Goal: Task Accomplishment & Management: Complete application form

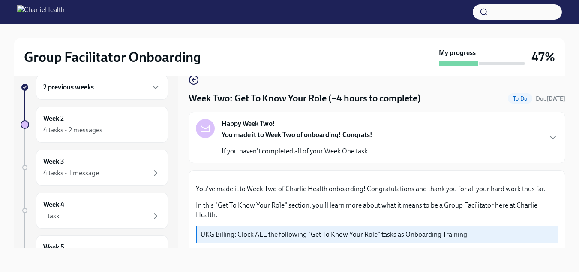
scroll to position [844, 0]
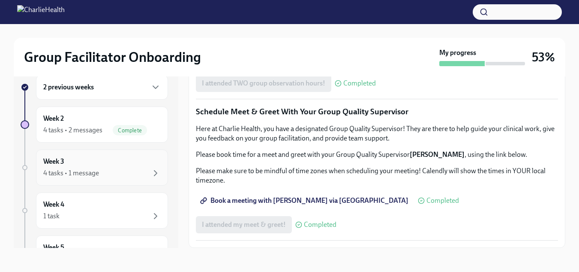
click at [137, 172] on div "4 tasks • 1 message" at bounding box center [102, 173] width 118 height 10
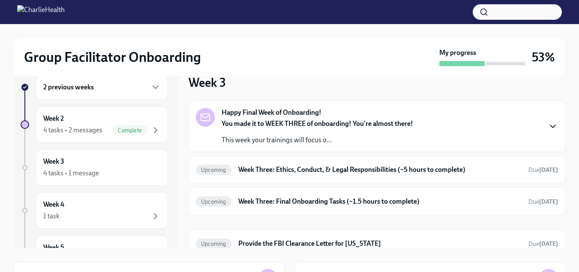
click at [548, 123] on icon "button" at bounding box center [553, 126] width 10 height 10
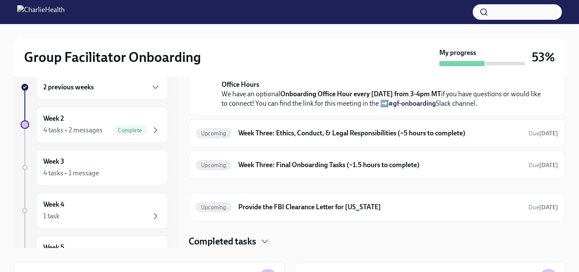
scroll to position [369, 0]
click at [540, 136] on strong "[DATE]" at bounding box center [549, 133] width 19 height 7
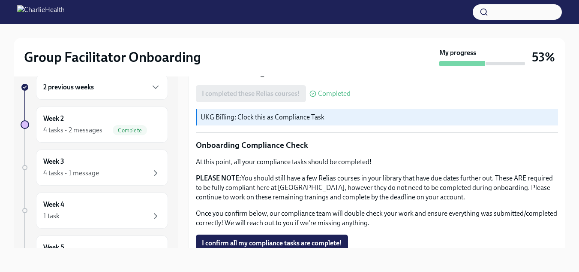
scroll to position [530, 0]
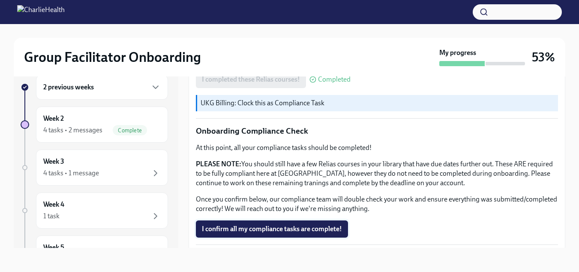
click at [335, 228] on span "I confirm all my compliance tasks are complete!" at bounding box center [272, 228] width 140 height 9
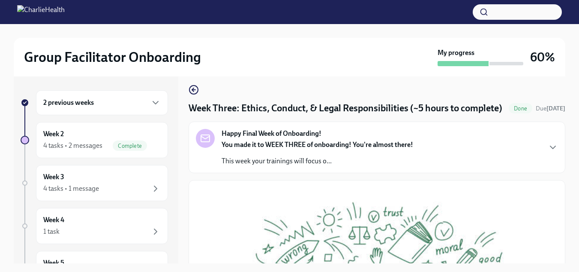
scroll to position [0, 0]
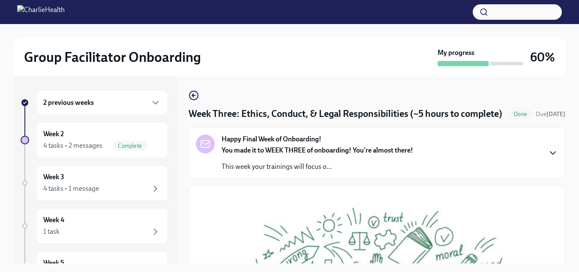
click at [548, 158] on icon "button" at bounding box center [553, 153] width 10 height 10
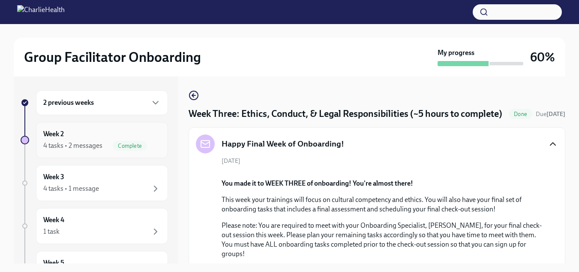
click at [122, 151] on div "Week 2 4 tasks • 2 messages Complete" at bounding box center [102, 140] width 132 height 36
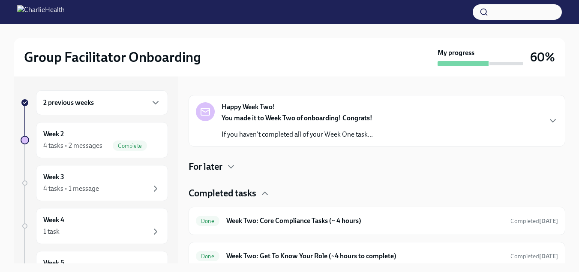
scroll to position [122, 0]
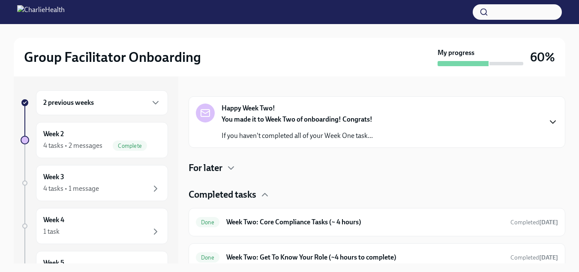
click at [551, 122] on icon "button" at bounding box center [553, 122] width 5 height 3
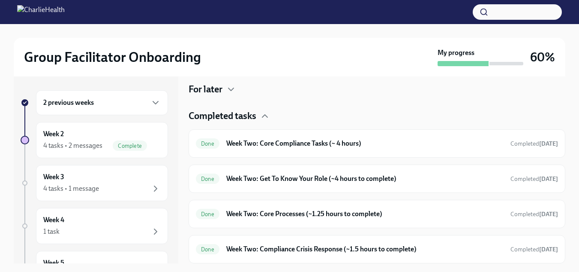
scroll to position [493, 0]
click at [540, 147] on strong "[DATE]" at bounding box center [549, 143] width 19 height 7
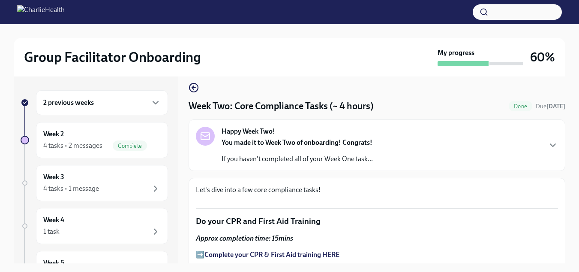
scroll to position [9, 0]
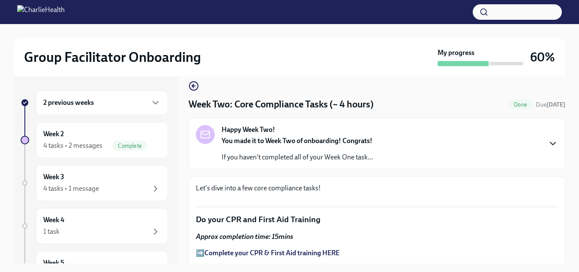
click at [548, 145] on icon "button" at bounding box center [553, 143] width 10 height 10
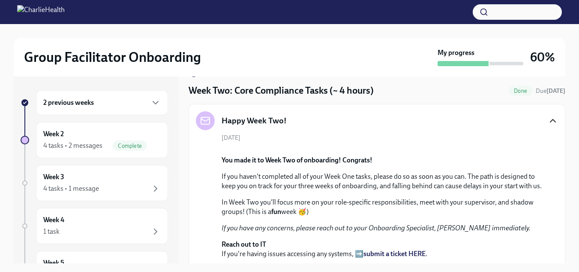
scroll to position [0, 0]
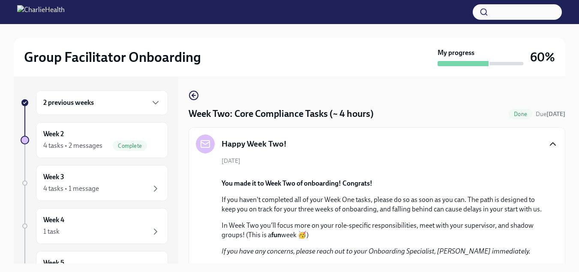
click at [549, 144] on icon "button" at bounding box center [553, 144] width 10 height 10
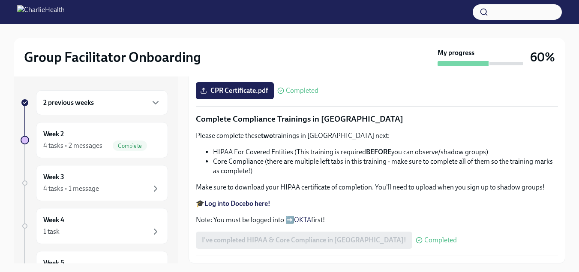
scroll to position [580, 0]
click at [132, 109] on div "2 previous weeks" at bounding box center [102, 102] width 132 height 25
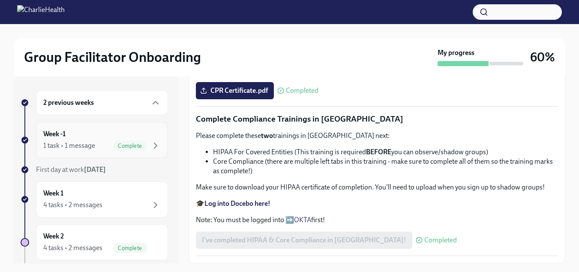
click at [141, 136] on div "Week -1 1 task • 1 message Complete" at bounding box center [102, 139] width 118 height 21
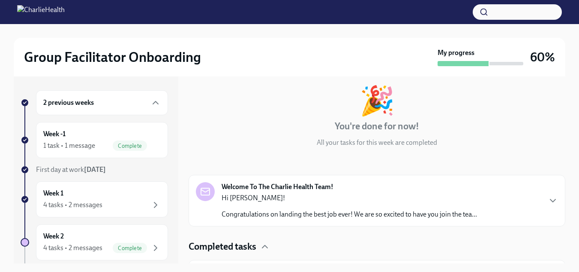
scroll to position [68, 0]
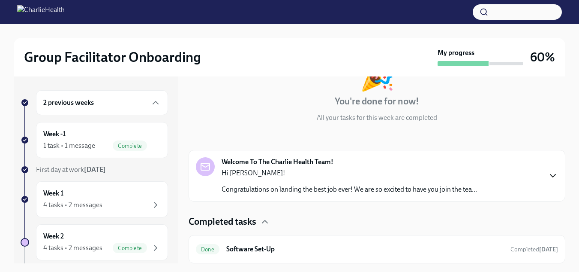
click at [548, 174] on icon "button" at bounding box center [553, 175] width 10 height 10
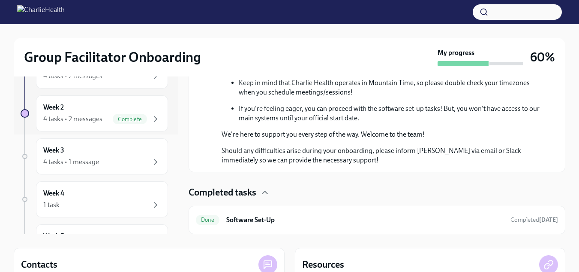
scroll to position [100, 0]
click at [122, 121] on div "Complete" at bounding box center [130, 118] width 34 height 10
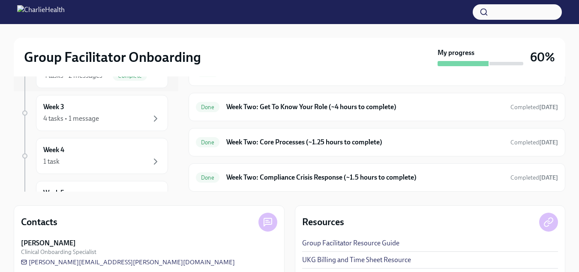
scroll to position [66, 0]
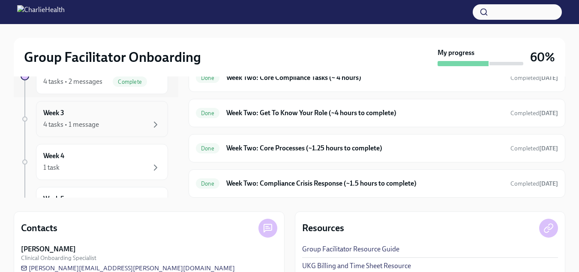
click at [125, 119] on div "Week 3 4 tasks • 1 message" at bounding box center [102, 118] width 118 height 21
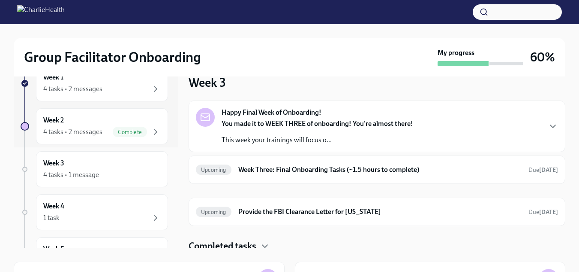
scroll to position [9, 0]
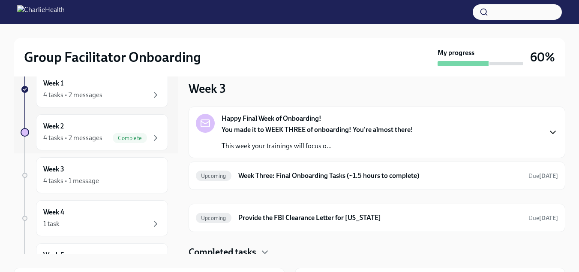
click at [548, 136] on icon "button" at bounding box center [553, 132] width 10 height 10
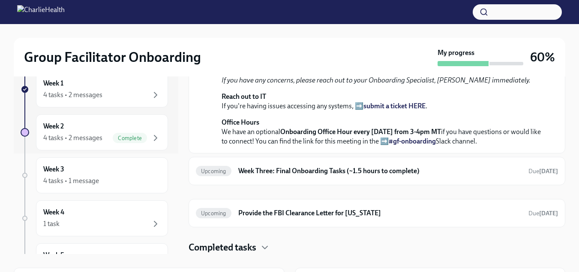
scroll to position [338, 0]
click at [540, 172] on strong "[DATE]" at bounding box center [549, 170] width 19 height 7
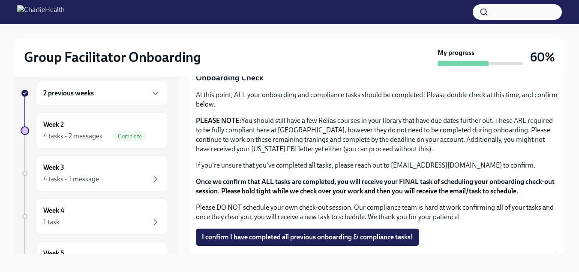
scroll to position [713, 0]
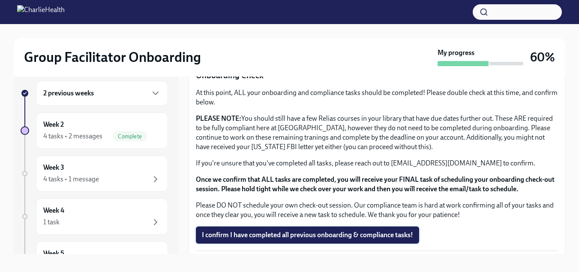
click at [396, 232] on span "I confirm I have completed all previous onboarding & compliance tasks!" at bounding box center [307, 234] width 211 height 9
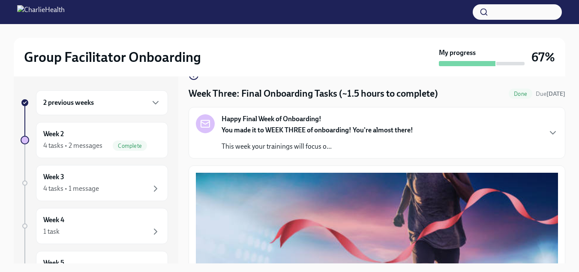
scroll to position [0, 0]
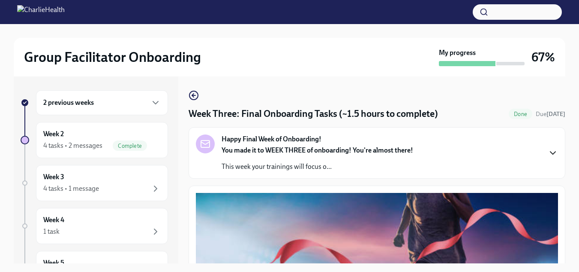
click at [548, 156] on icon "button" at bounding box center [553, 153] width 10 height 10
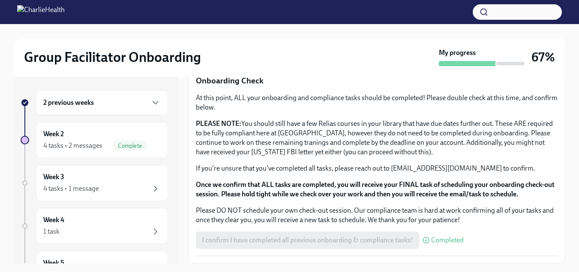
scroll to position [1046, 0]
click at [122, 192] on div "4 tasks • 1 message" at bounding box center [102, 188] width 118 height 10
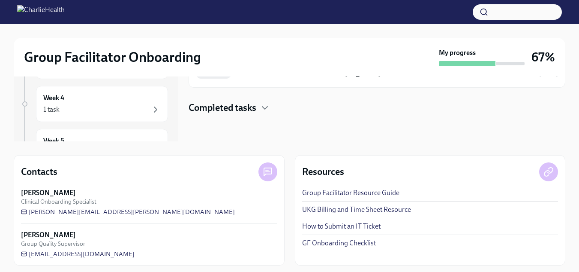
scroll to position [126, 0]
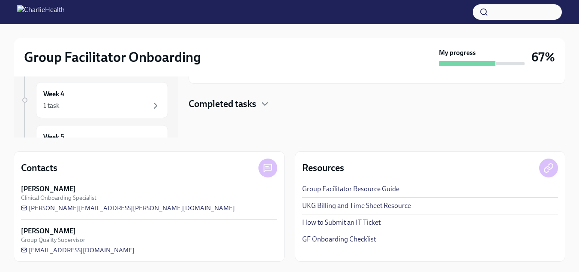
click at [346, 240] on link "GF Onboarding Checklist" at bounding box center [339, 238] width 74 height 9
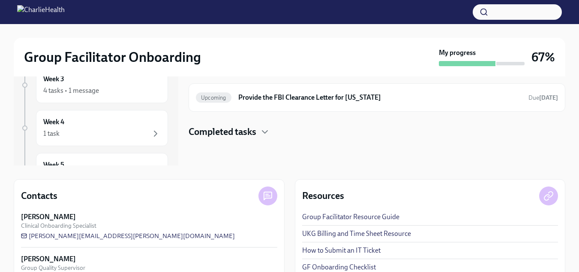
scroll to position [0, 0]
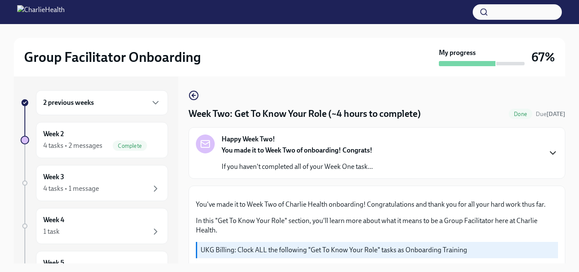
click at [548, 149] on icon "button" at bounding box center [553, 153] width 10 height 10
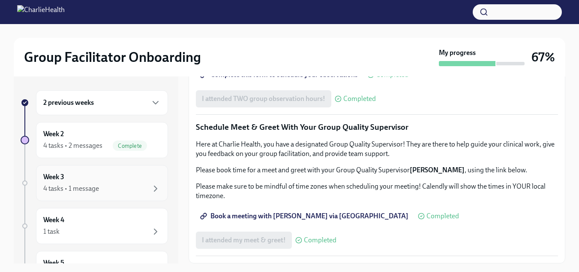
click at [113, 187] on div "4 tasks • 1 message" at bounding box center [102, 188] width 118 height 10
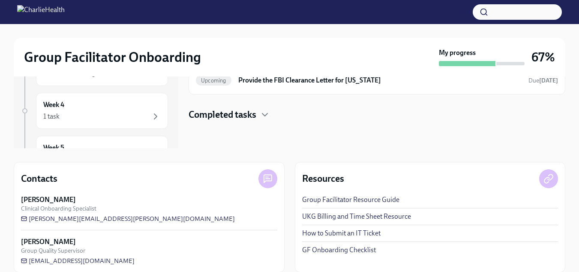
scroll to position [126, 0]
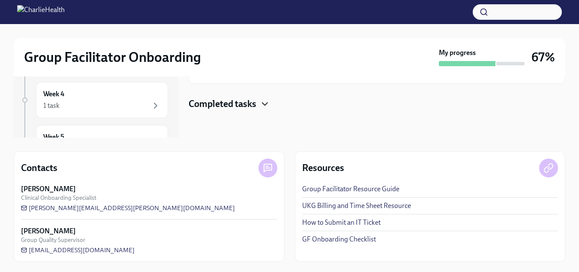
click at [268, 106] on icon "button" at bounding box center [265, 104] width 10 height 10
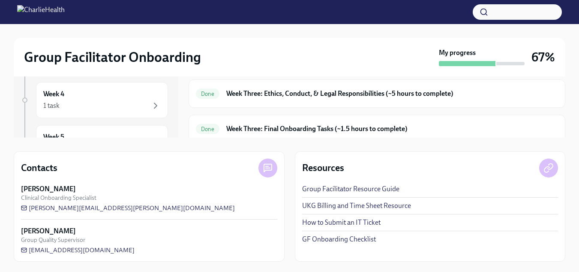
scroll to position [78, 0]
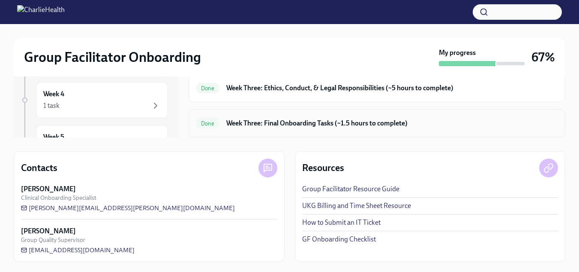
click at [541, 130] on div "Done Week Three: Final Onboarding Tasks (~1.5 hours to complete)" at bounding box center [377, 123] width 377 height 28
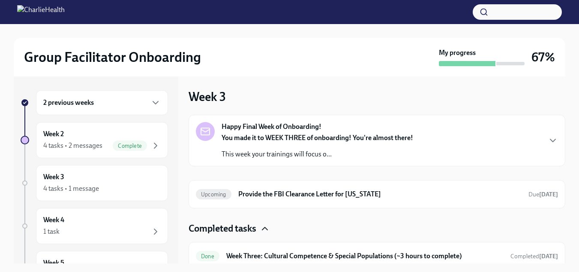
scroll to position [0, 0]
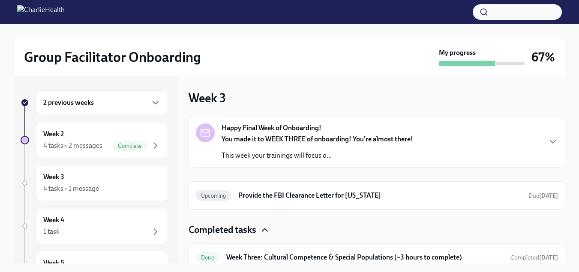
click at [115, 109] on div "2 previous weeks" at bounding box center [102, 102] width 132 height 25
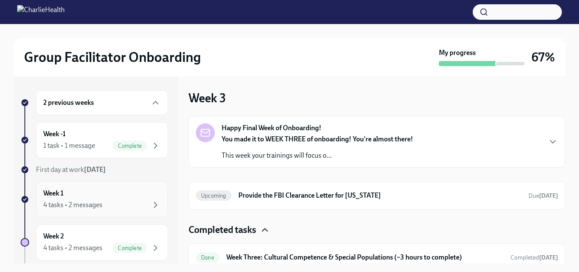
click at [132, 190] on div "Week 1 4 tasks • 2 messages" at bounding box center [102, 198] width 118 height 21
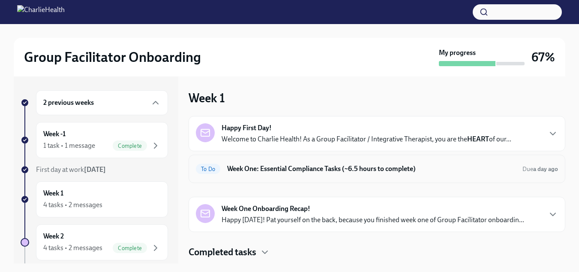
click at [372, 170] on h6 "Week One: Essential Compliance Tasks (~6.5 hours to complete)" at bounding box center [371, 168] width 289 height 9
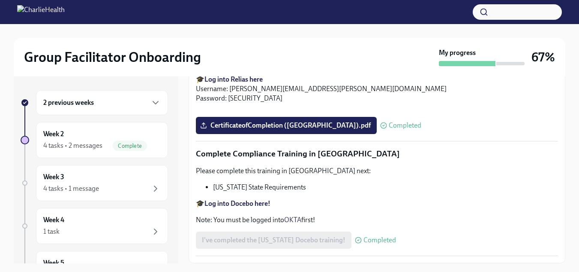
scroll to position [1926, 0]
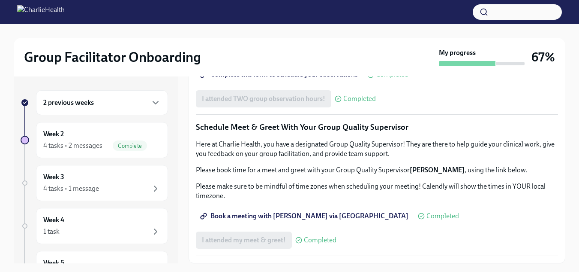
scroll to position [844, 0]
click at [110, 177] on div "Week 3 4 tasks • 1 message" at bounding box center [102, 182] width 118 height 21
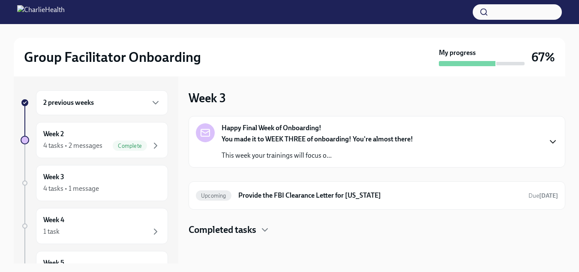
click at [555, 140] on icon "button" at bounding box center [553, 141] width 10 height 10
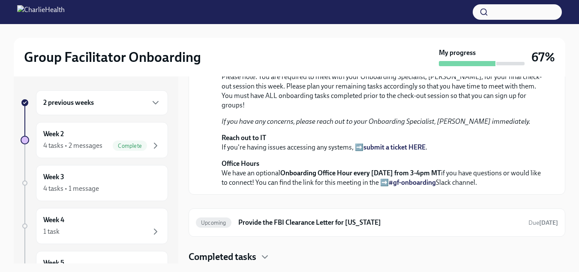
scroll to position [306, 0]
click at [526, 259] on div "Completed tasks" at bounding box center [377, 256] width 377 height 13
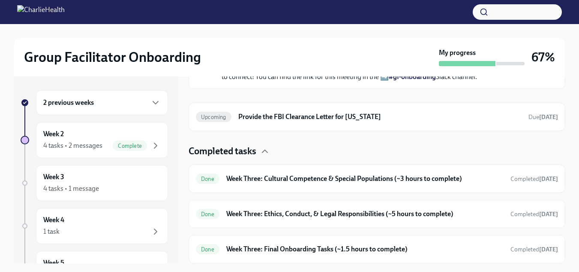
scroll to position [411, 0]
click at [527, 212] on span "Completed today" at bounding box center [535, 213] width 48 height 7
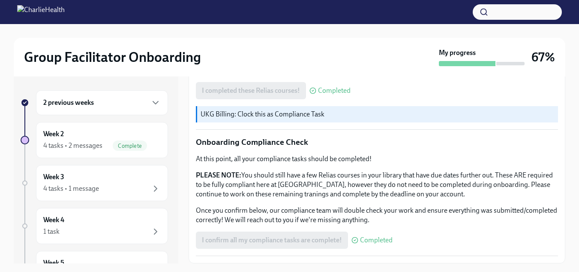
scroll to position [15, 0]
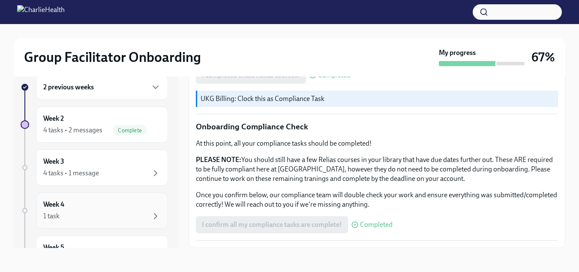
click at [149, 210] on div "Week 4 1 task" at bounding box center [102, 209] width 118 height 21
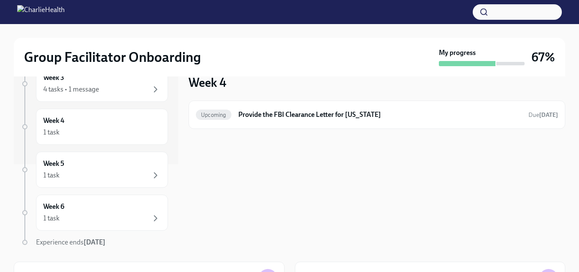
scroll to position [87, 0]
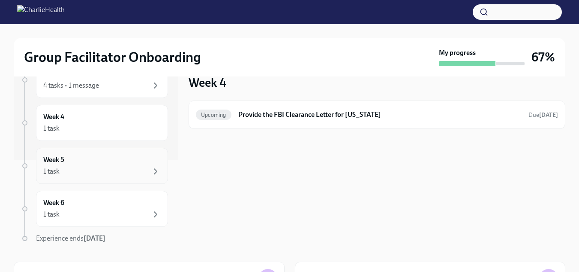
click at [118, 162] on div "Week 5 1 task" at bounding box center [102, 165] width 118 height 21
click at [103, 207] on div "Week 6 1 task" at bounding box center [102, 208] width 118 height 21
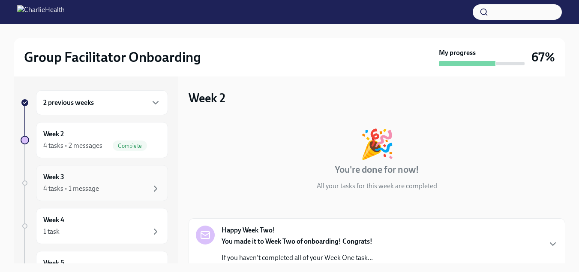
click at [143, 193] on div "4 tasks • 1 message" at bounding box center [102, 188] width 118 height 10
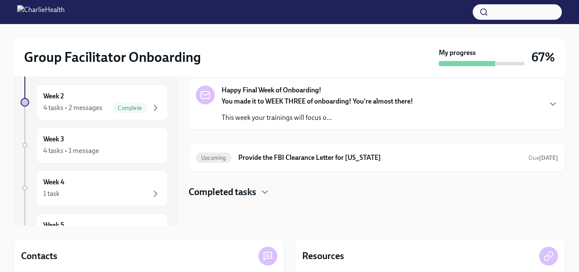
scroll to position [36, 0]
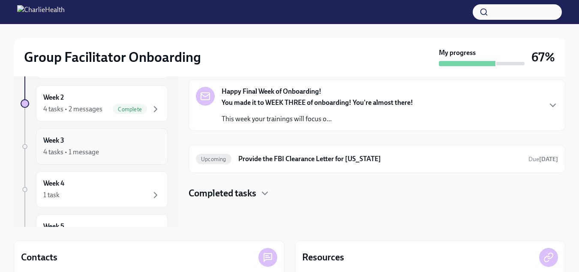
click at [119, 147] on div "4 tasks • 1 message" at bounding box center [102, 152] width 118 height 10
